Goal: Contribute content

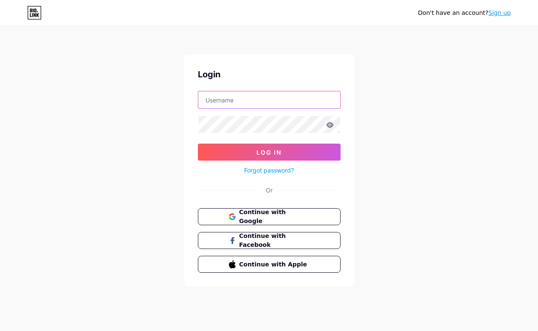
click at [244, 102] on input "text" at bounding box center [269, 99] width 142 height 17
type input "[EMAIL_ADDRESS][DOMAIN_NAME]"
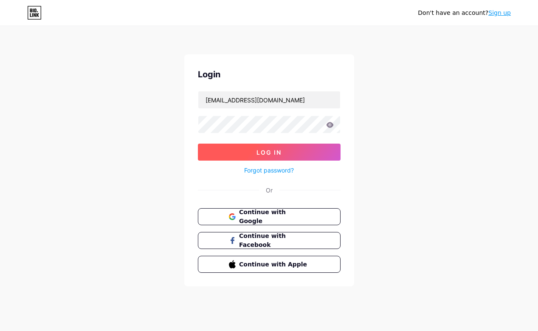
click at [244, 146] on button "Log In" at bounding box center [269, 151] width 143 height 17
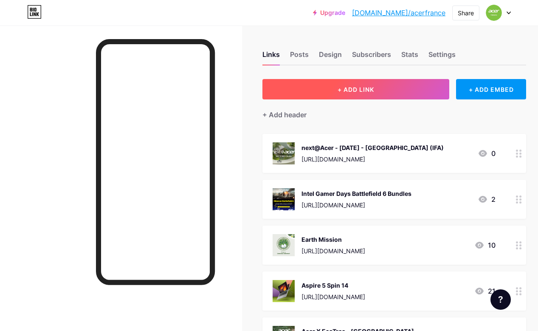
click at [394, 93] on button "+ ADD LINK" at bounding box center [355, 89] width 187 height 20
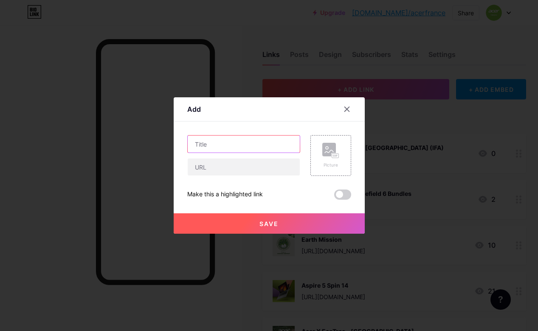
click at [222, 142] on input "text" at bounding box center [244, 143] width 112 height 17
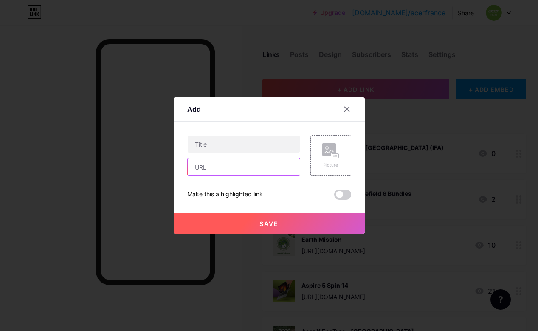
click at [205, 166] on input "text" at bounding box center [244, 166] width 112 height 17
paste input "[URL][DOMAIN_NAME]"
type input "[URL][DOMAIN_NAME]"
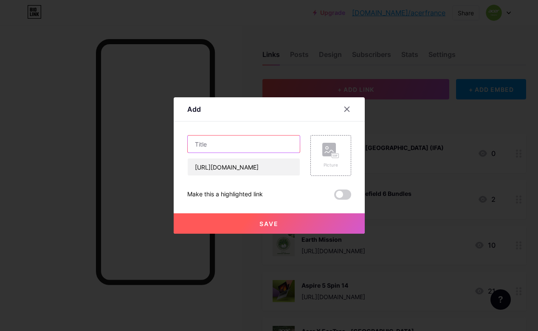
click at [238, 143] on input "text" at bounding box center [244, 143] width 112 height 17
click at [227, 144] on input "Acer x Steam" at bounding box center [244, 143] width 112 height 17
type input "Acer x STEM4ALL"
click at [325, 158] on div "Picture" at bounding box center [330, 155] width 17 height 25
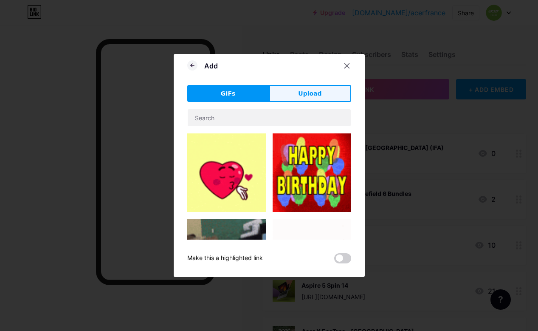
click at [310, 94] on span "Upload" at bounding box center [309, 93] width 23 height 9
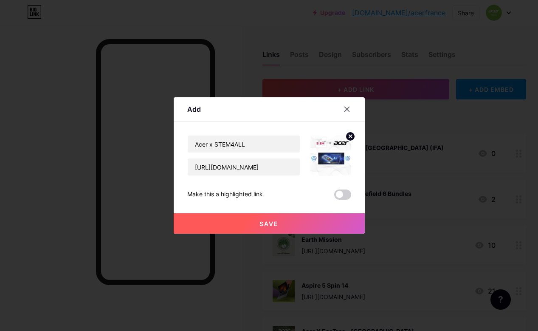
click at [260, 220] on span "Save" at bounding box center [268, 223] width 19 height 7
